Goal: Use online tool/utility: Use online tool/utility

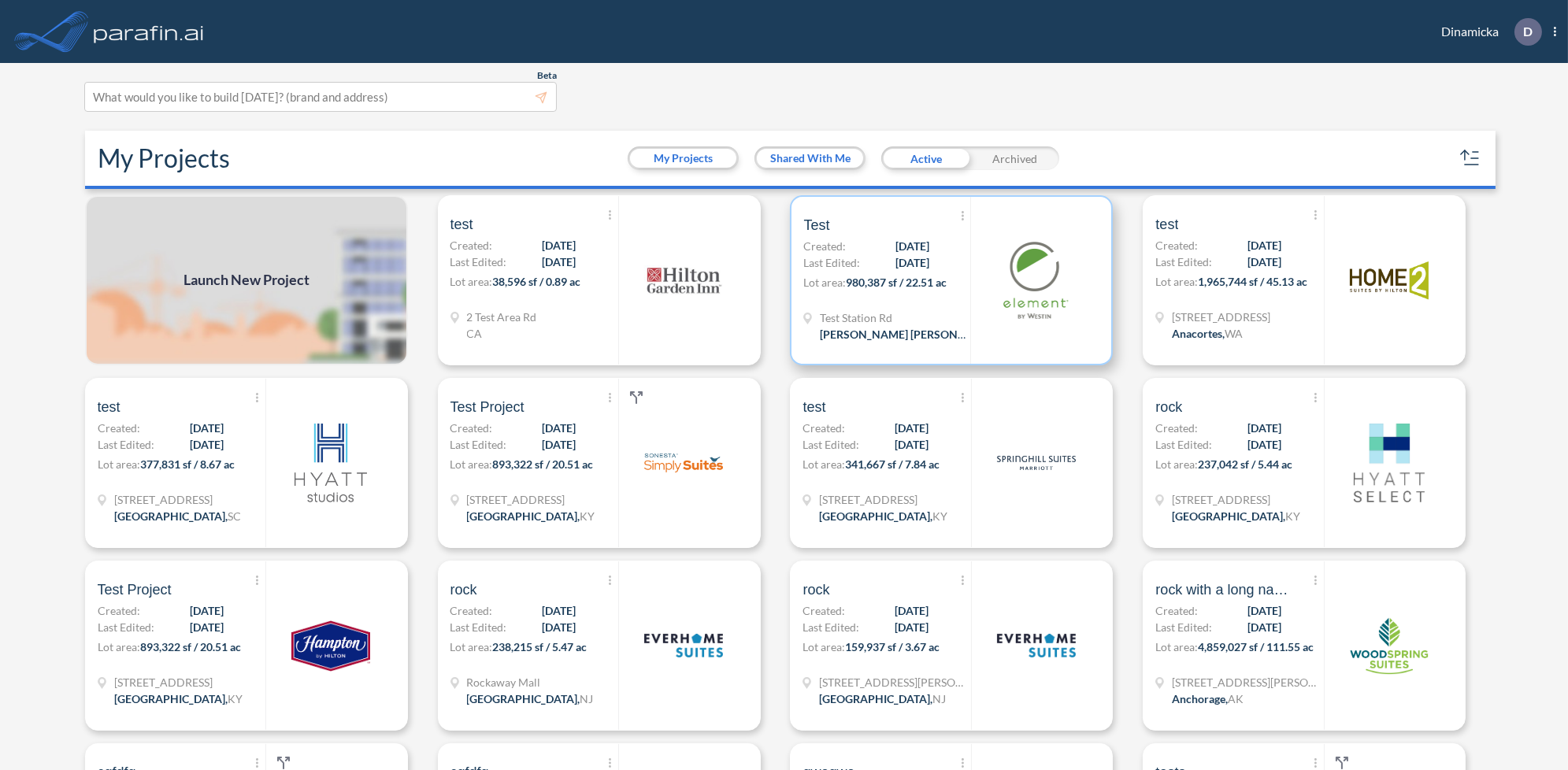
click at [868, 330] on span "[PERSON_NAME] [PERSON_NAME] ," at bounding box center [910, 334] width 181 height 13
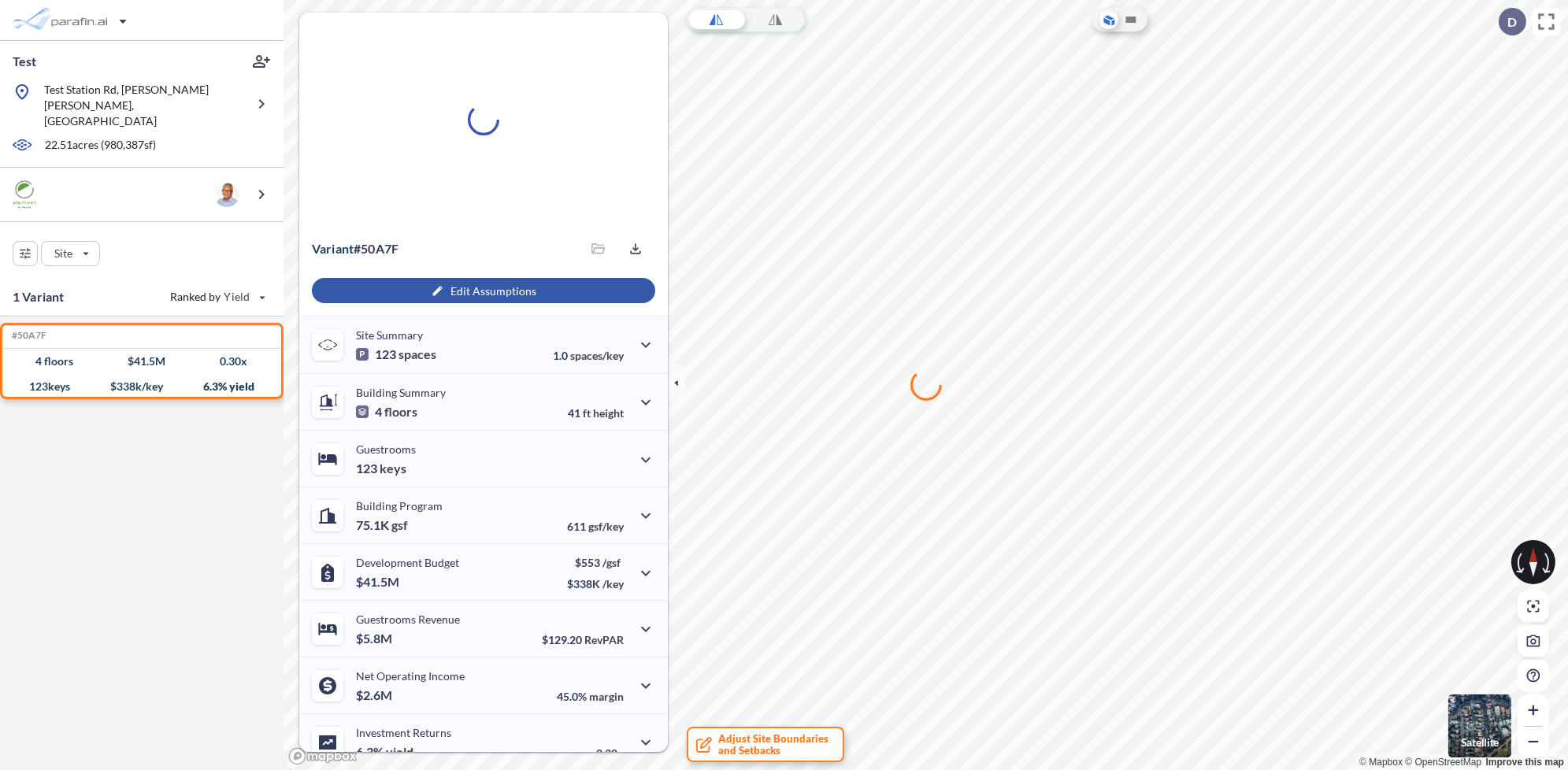
click at [468, 289] on div "button" at bounding box center [483, 290] width 343 height 25
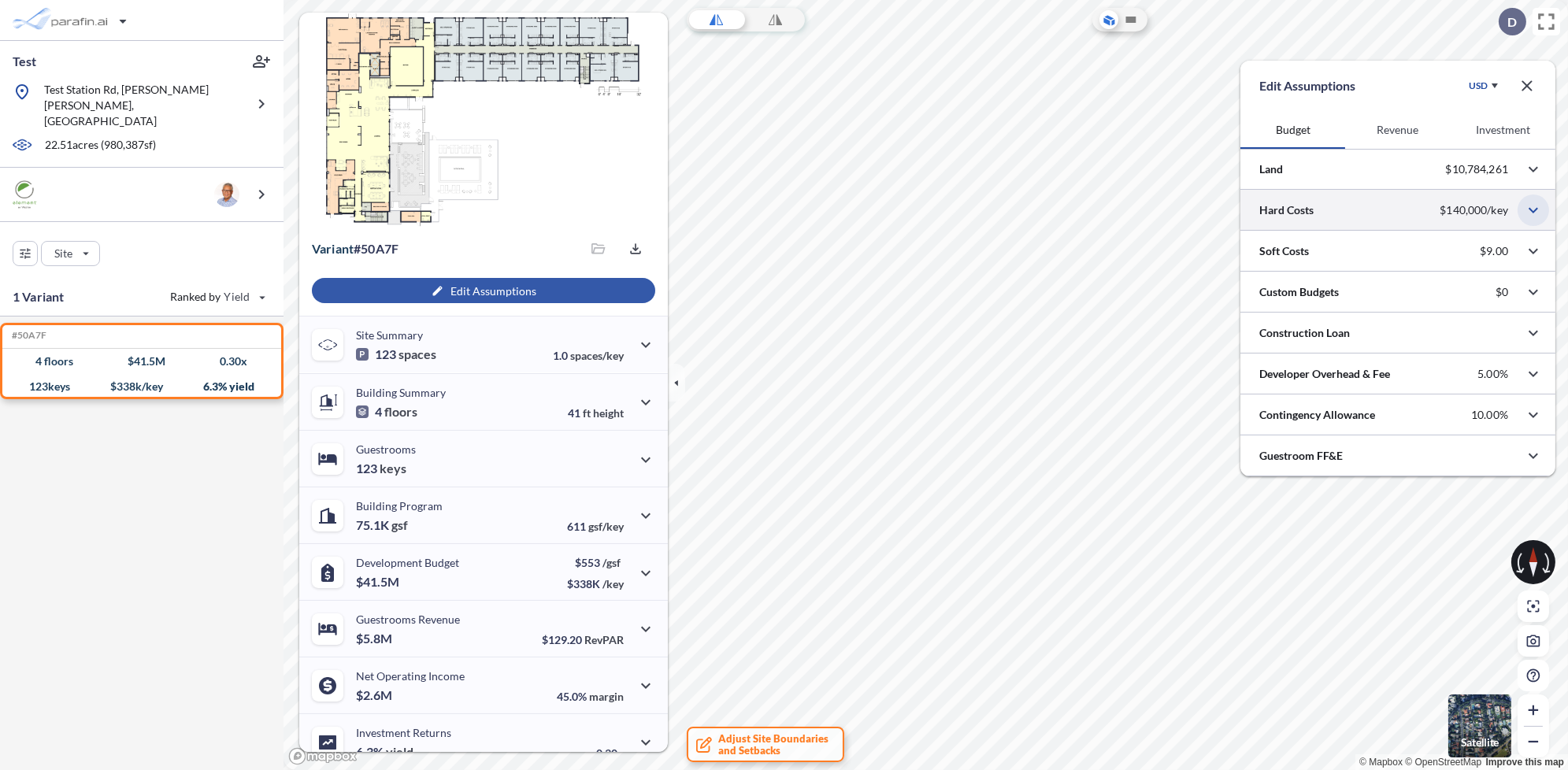
click at [1536, 207] on icon "button" at bounding box center [1533, 210] width 19 height 19
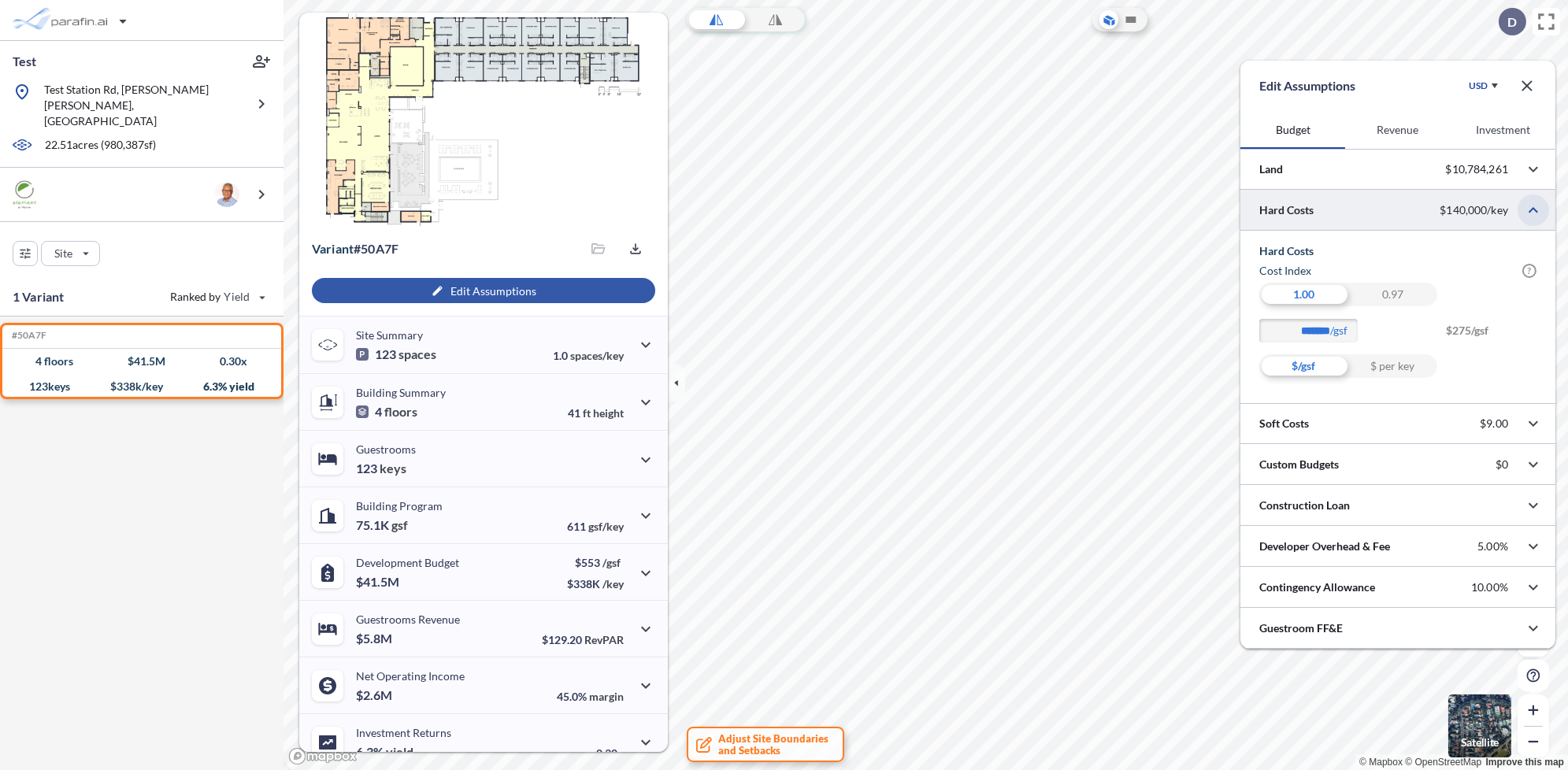
click at [1534, 209] on icon "button" at bounding box center [1532, 210] width 9 height 6
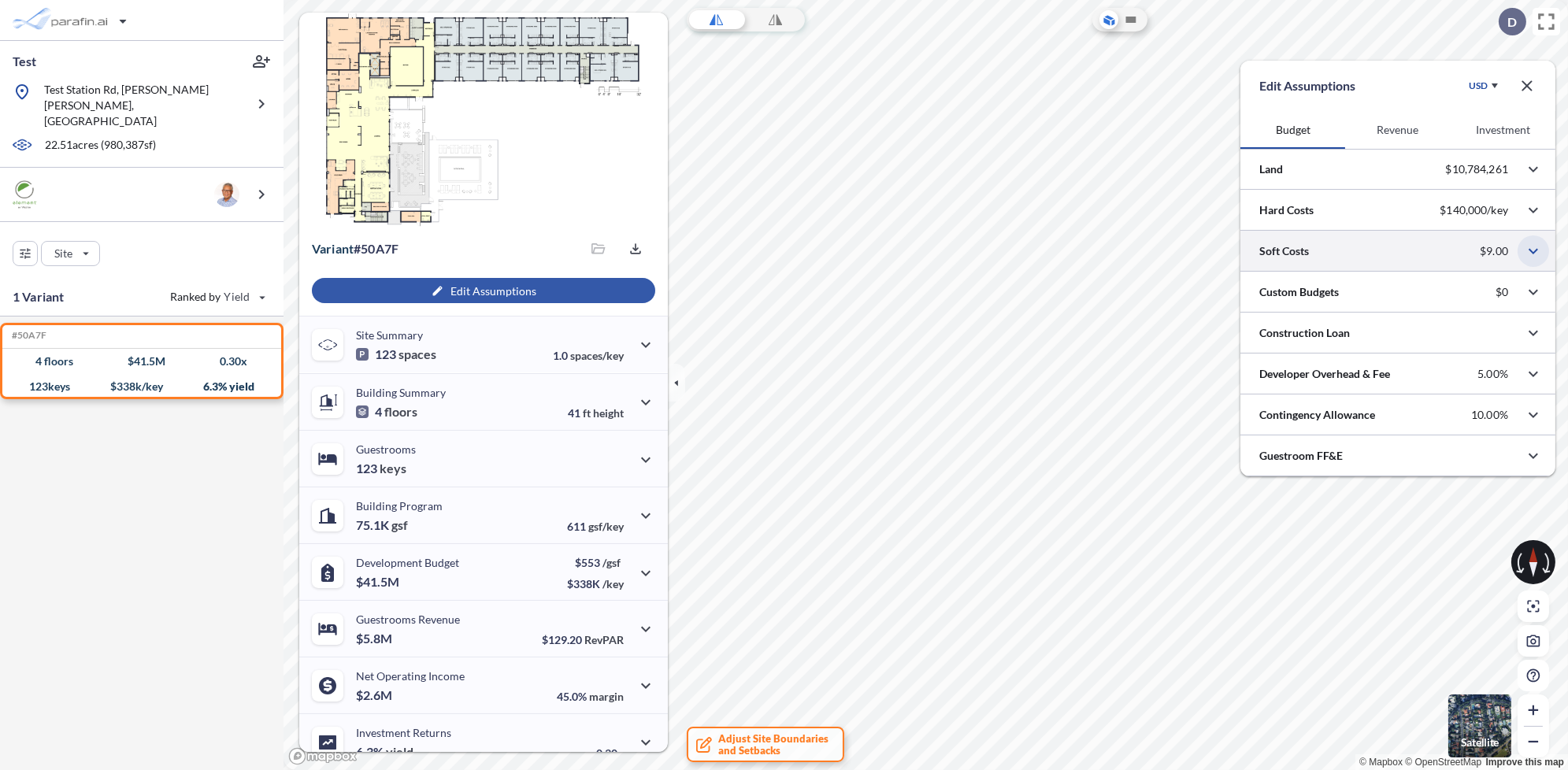
click at [1532, 244] on icon "button" at bounding box center [1533, 251] width 19 height 19
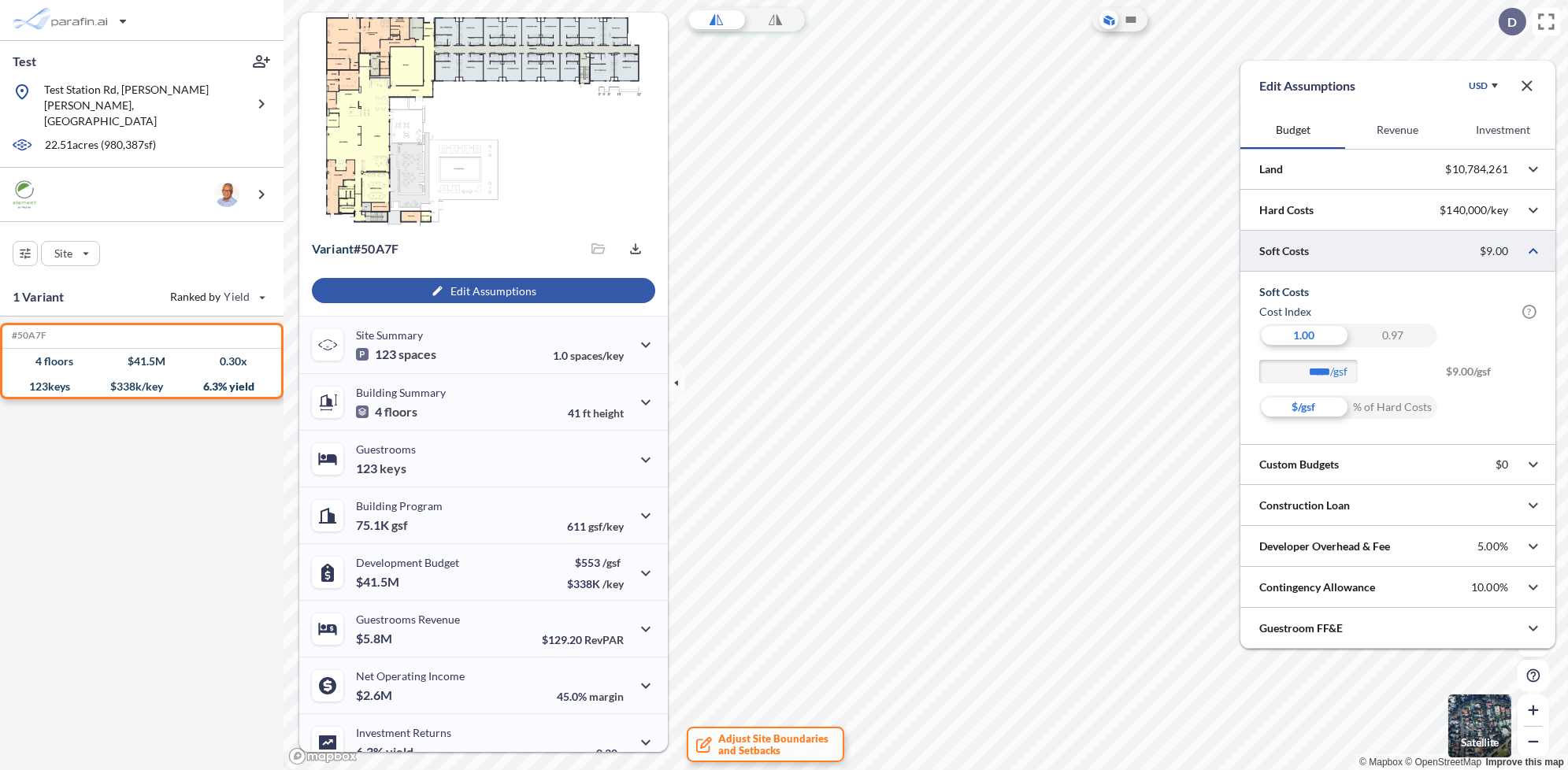
click at [1401, 406] on div "% of Hard Costs" at bounding box center [1393, 407] width 89 height 23
type input "****"
